Goal: Information Seeking & Learning: Learn about a topic

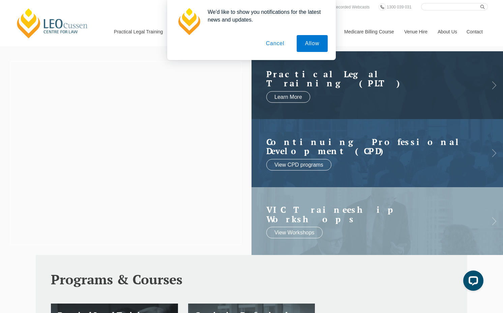
click at [270, 45] on button "Cancel" at bounding box center [275, 43] width 35 height 17
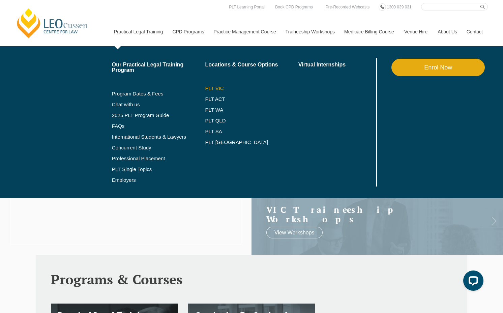
click at [205, 88] on link "PLT VIC" at bounding box center [251, 88] width 93 height 5
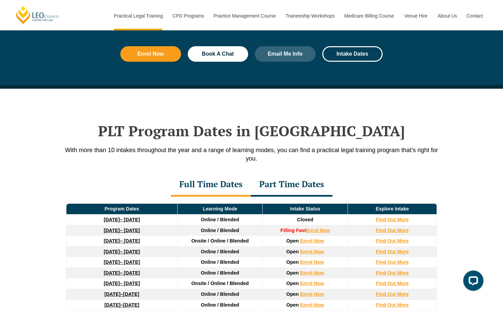
scroll to position [804, 0]
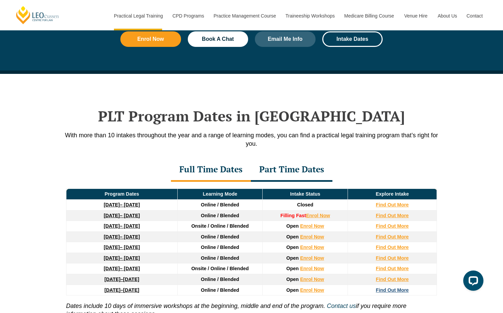
click at [393, 293] on strong "Find Out More" at bounding box center [392, 289] width 33 height 5
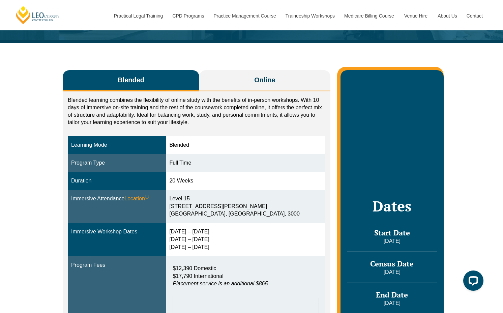
scroll to position [96, 0]
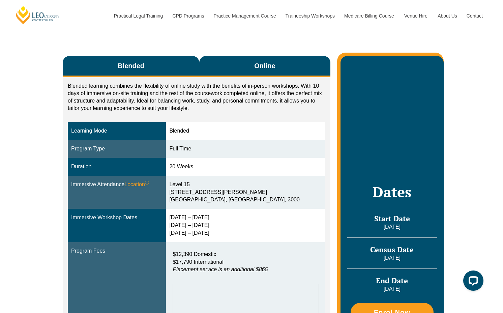
click at [233, 74] on button "Online" at bounding box center [264, 66] width 131 height 21
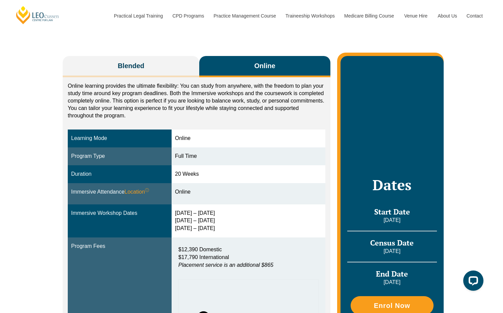
click at [145, 78] on div "Online learning provides the ultimate flexibility: You can study from anywhere,…" at bounding box center [197, 261] width 268 height 368
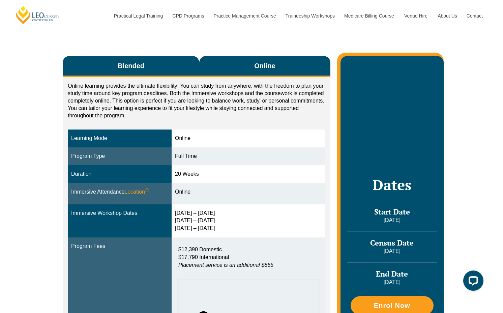
click at [145, 69] on button "Blended" at bounding box center [131, 66] width 137 height 21
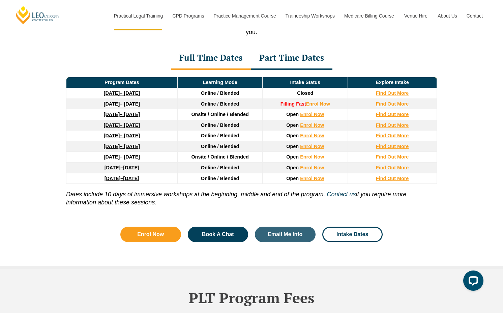
scroll to position [913, 0]
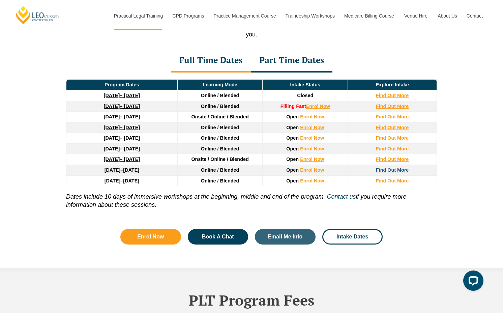
click at [398, 171] on strong "Find Out More" at bounding box center [392, 169] width 33 height 5
